Goal: Task Accomplishment & Management: Manage account settings

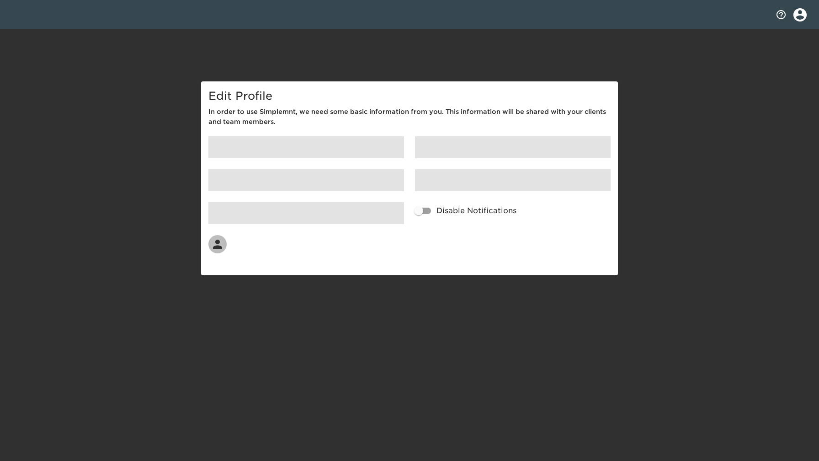
click at [45, 14] on div at bounding box center [409, 14] width 819 height 29
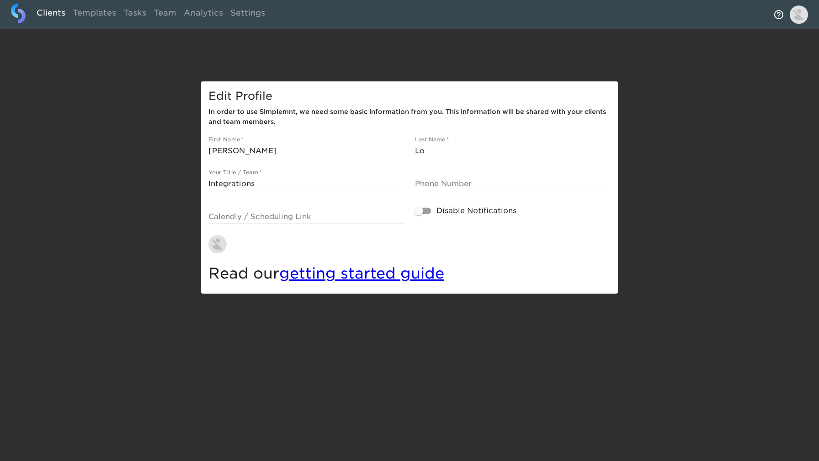
click at [46, 15] on link "Clients" at bounding box center [51, 14] width 36 height 22
select select "10"
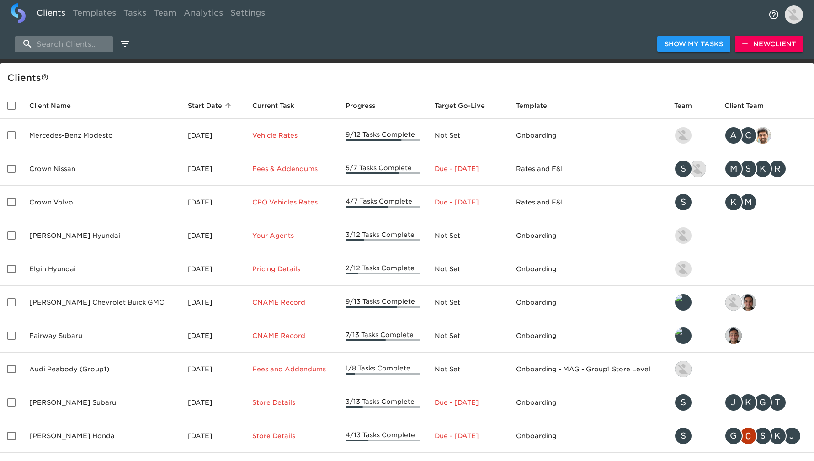
click at [57, 46] on input "search" at bounding box center [64, 44] width 99 height 16
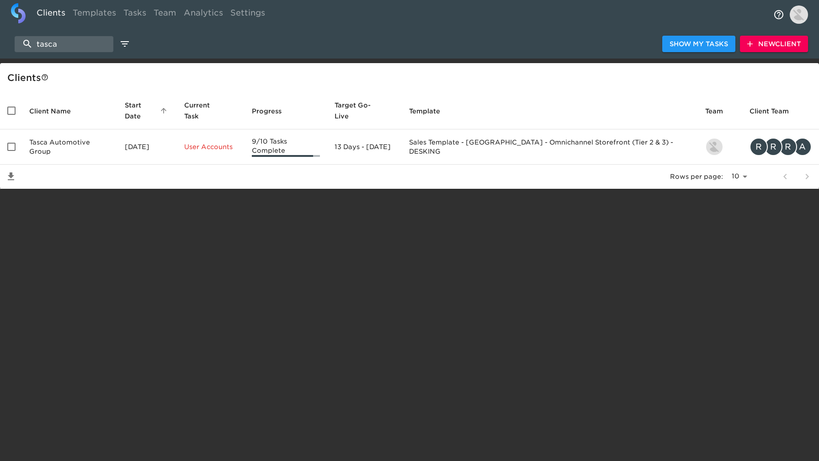
type input "tasca"
click at [72, 139] on td "Tasca Automotive Group" at bounding box center [69, 146] width 95 height 35
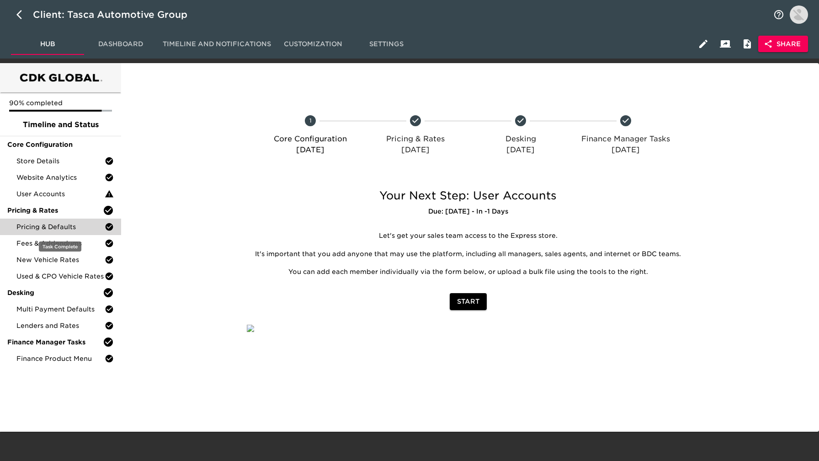
click at [74, 225] on span "Pricing & Defaults" at bounding box center [60, 226] width 88 height 9
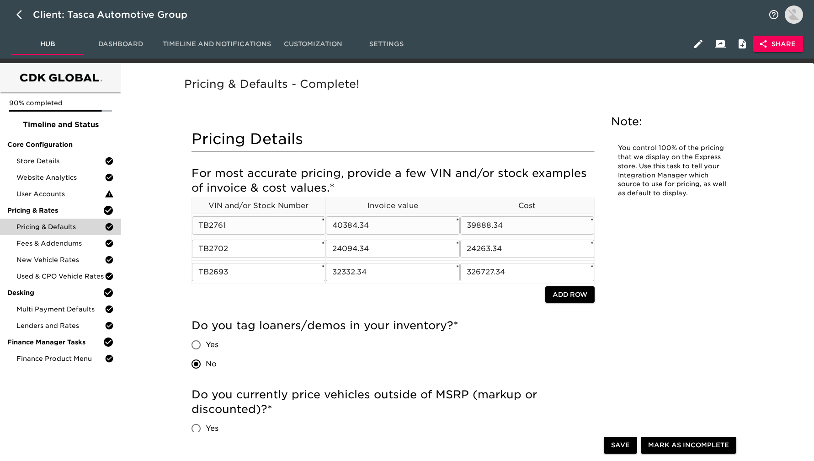
click at [291, 229] on input "TB2761" at bounding box center [259, 225] width 134 height 18
click at [234, 249] on input "TB2702" at bounding box center [259, 248] width 134 height 18
click at [250, 279] on input "TB2693" at bounding box center [259, 272] width 134 height 18
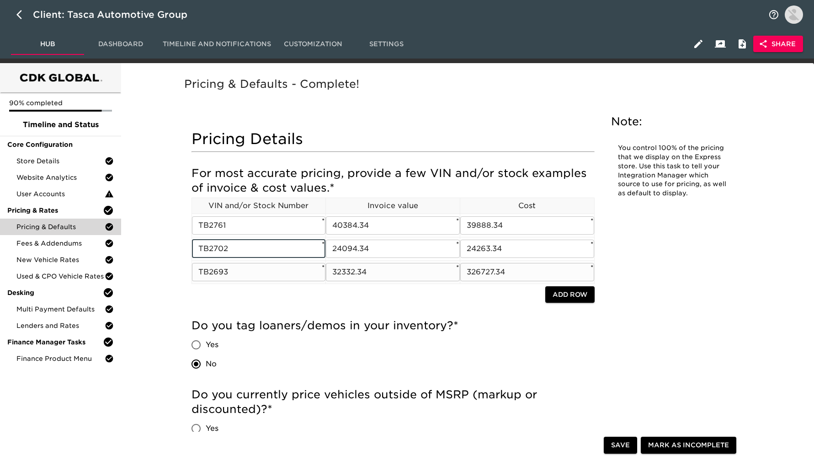
click at [250, 279] on input "TB2693" at bounding box center [259, 272] width 134 height 18
click at [514, 223] on input "39888.34" at bounding box center [527, 225] width 134 height 18
click at [519, 245] on input "24263.34" at bounding box center [527, 248] width 134 height 18
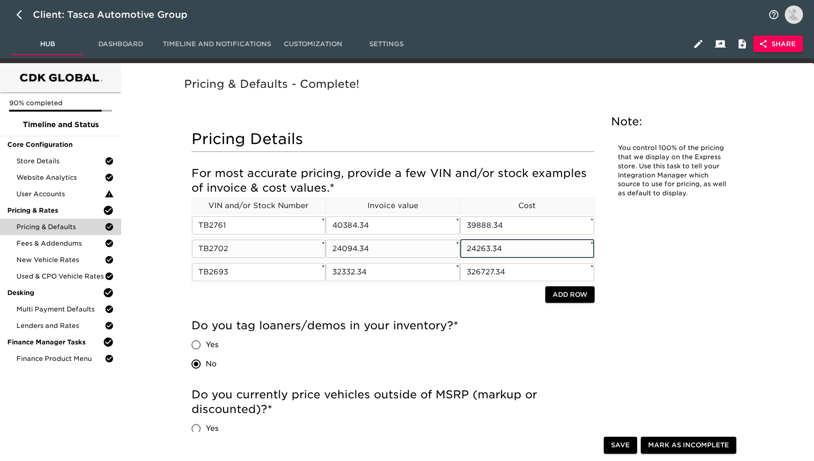
click at [519, 245] on input "24263.34" at bounding box center [527, 248] width 134 height 18
click at [518, 271] on input "326727.34" at bounding box center [527, 272] width 134 height 18
